Goal: Task Accomplishment & Management: Complete application form

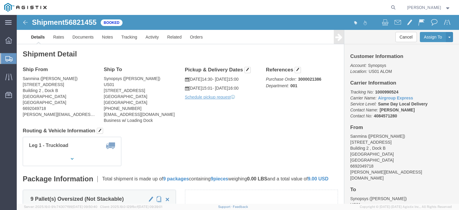
click at [0, 0] on span "Create from Template" at bounding box center [0, 0] width 0 height 0
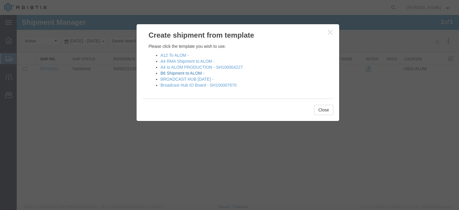
click at [182, 74] on link "B6 Shipment to ALOM -" at bounding box center [183, 73] width 44 height 5
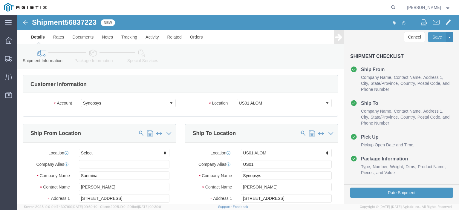
select select
select select "65511"
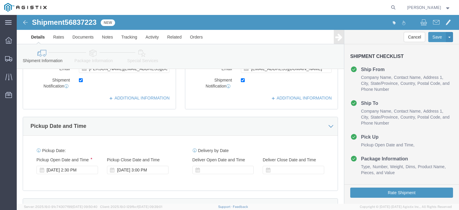
scroll to position [239, 0]
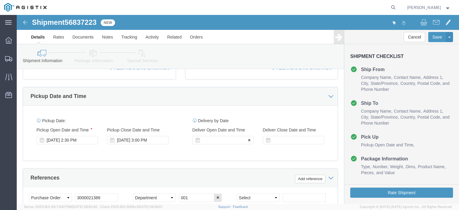
click div
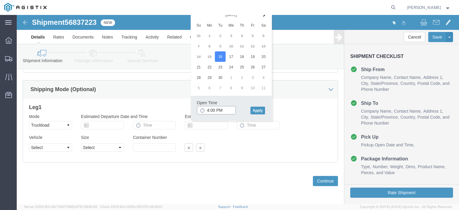
scroll to position [378, 0]
click input "4:00 PM"
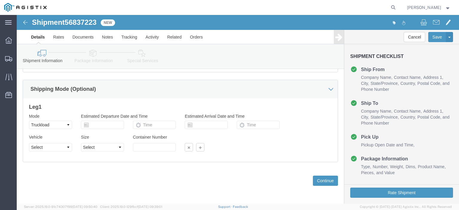
click div "Vehicle Select 1-Ton (PSS) 10 Wheel 10 Yard Dump Truck 20 Yard Dump Truck Bobta…"
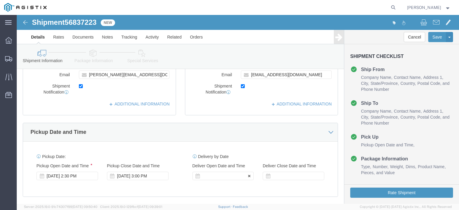
scroll to position [229, 0]
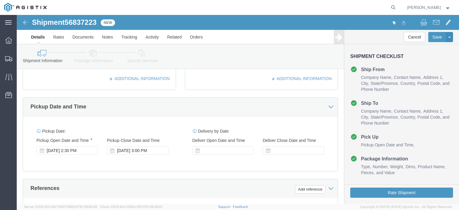
click div "Delivery Start Date Delivery Start Time Deliver Open Date and Time Deliver Clos…"
click div
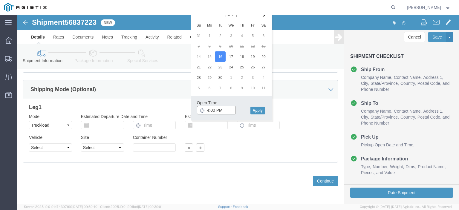
scroll to position [378, 0]
type input "3:01 PM"
click button "Apply"
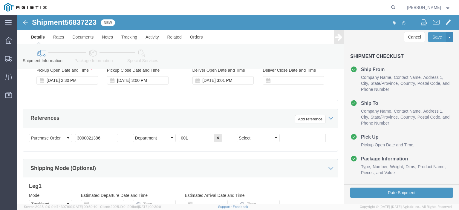
scroll to position [289, 0]
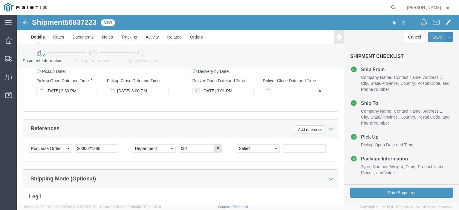
click div
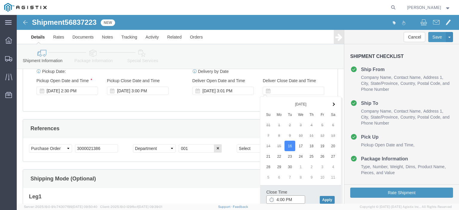
type input "4:00 PM"
click button "Apply"
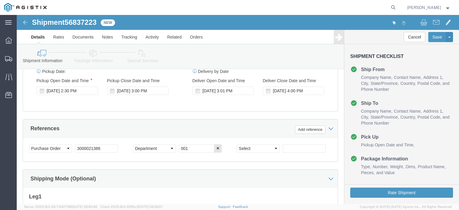
click link "Package Information"
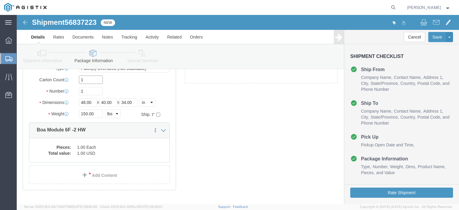
click input "1"
type input "4"
click dd "1.00 USD"
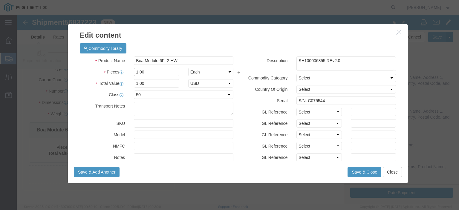
click input "1.00"
type input "4"
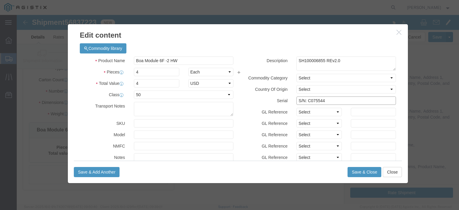
click input "S/N: C075544"
drag, startPoint x: 363, startPoint y: 85, endPoint x: 275, endPoint y: 86, distance: 87.9
click div "S/N: C075557, C075559, C075563, C075564"
type input "S/N: C075557, C075559, C075563, C075564"
click button "Save & Close"
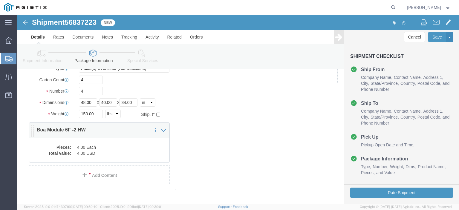
click dd "4.00 USD"
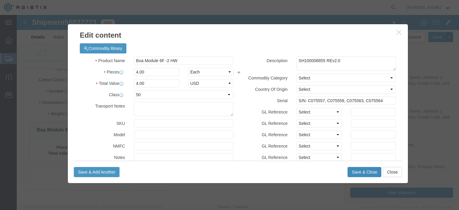
click button "Save & Close"
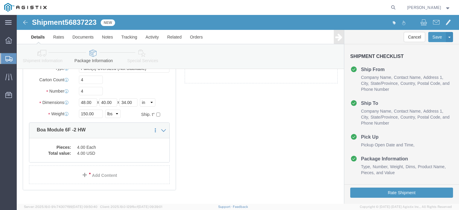
click icon
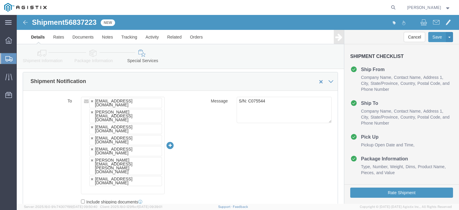
scroll to position [354, 0]
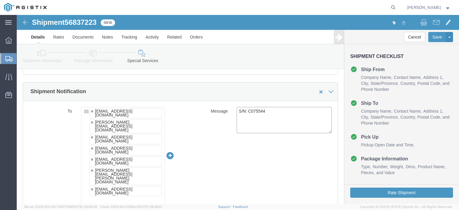
drag, startPoint x: 247, startPoint y: 96, endPoint x: 221, endPoint y: 98, distance: 26.4
click textarea "S/N: C075544"
paste textarea "57, C075559, C075563, C07556"
type textarea "S/N: C075557, C075559, C075563, C075564"
click div "To [EMAIL_ADDRESS][DOMAIN_NAME] [PERSON_NAME][EMAIL_ADDRESS][DOMAIN_NAME] [EMAI…"
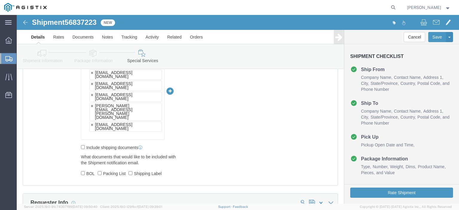
scroll to position [598, 0]
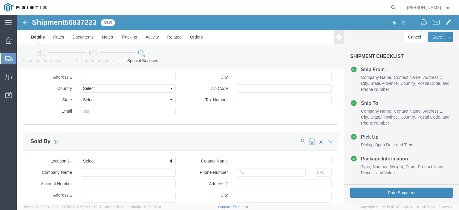
click button "Rate Shipment"
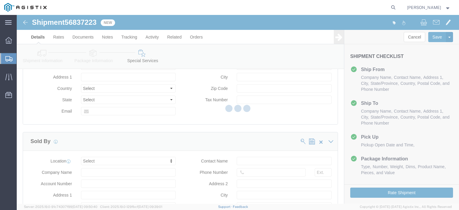
scroll to position [0, 0]
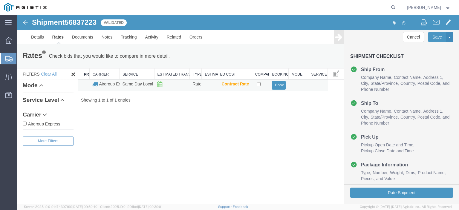
click at [254, 85] on td at bounding box center [260, 86] width 17 height 12
click at [257, 85] on input "checkbox" at bounding box center [259, 84] width 4 height 4
checkbox input "true"
click at [274, 87] on button "Book" at bounding box center [278, 85] width 13 height 9
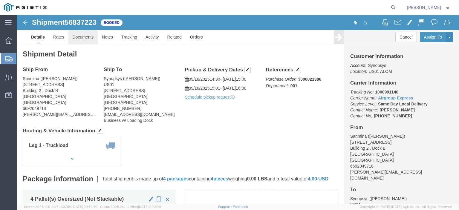
click link "Documents"
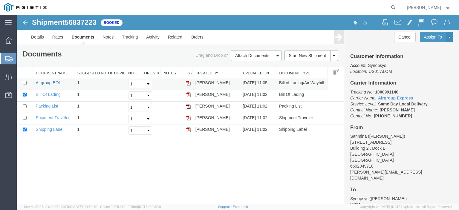
click at [53, 83] on link "Airgroup BOL" at bounding box center [48, 82] width 25 height 5
click at [37, 43] on link "Details" at bounding box center [37, 37] width 21 height 14
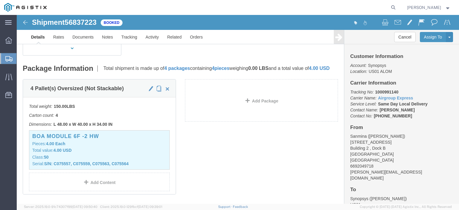
scroll to position [120, 0]
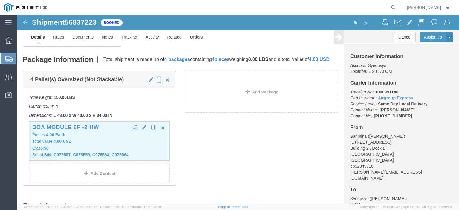
click div "Boa Module 6F -2 HW Pieces: 4.00 Each Total value: 4.00 USD Class: 50 Serial: S…"
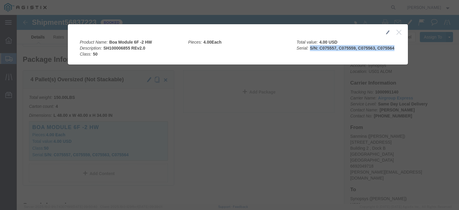
drag, startPoint x: 378, startPoint y: 33, endPoint x: 293, endPoint y: 33, distance: 85.2
click div "Total value: 4.00 USD Serial: S/N: C075557, C075559, C075563, C075564"
copy b "S/N: C075557, C075559, C075563, C075564"
